Goal: Find specific page/section: Find specific page/section

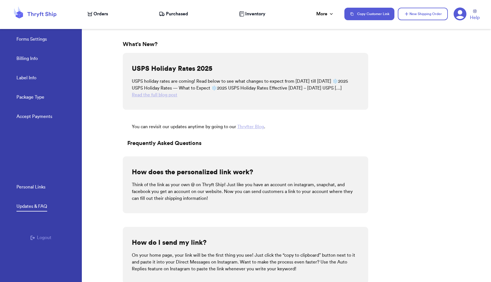
scroll to position [24, 0]
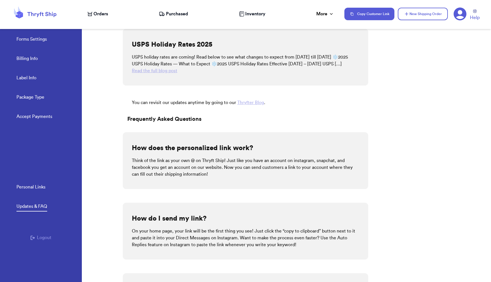
click at [420, 74] on div "What's New? USPS Holiday Rates 2025 USPS holiday rates are coming! Read below t…" at bounding box center [307, 151] width 368 height 262
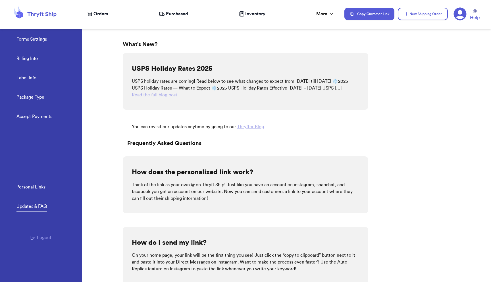
click at [408, 71] on div "What's New? USPS Holiday Rates 2025 USPS holiday rates are coming! Read below t…" at bounding box center [307, 151] width 368 height 262
click at [97, 13] on span "Orders" at bounding box center [101, 14] width 14 height 7
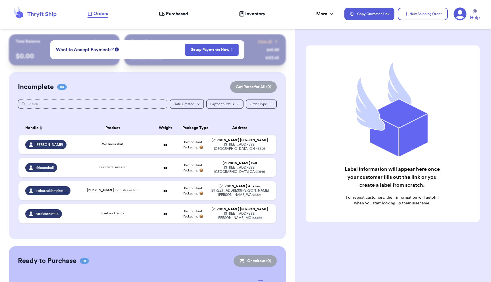
scroll to position [46, 0]
